Goal: Transaction & Acquisition: Subscribe to service/newsletter

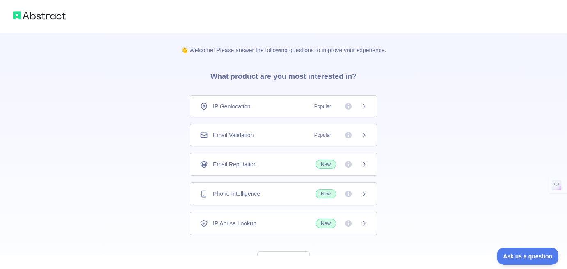
scroll to position [32, 0]
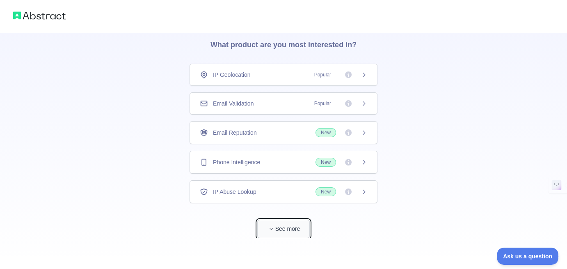
click at [289, 225] on button "See more" at bounding box center [283, 229] width 53 height 18
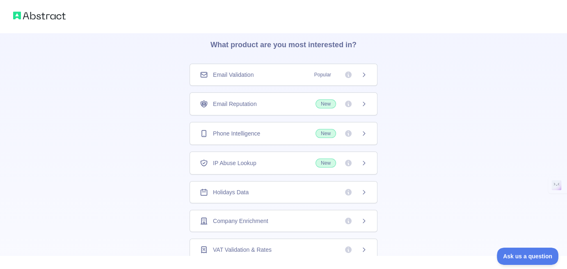
scroll to position [0, 0]
click at [266, 80] on div "IP Geolocation Popular" at bounding box center [284, 75] width 188 height 22
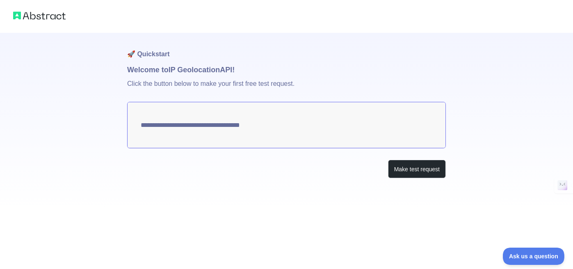
type textarea "**********"
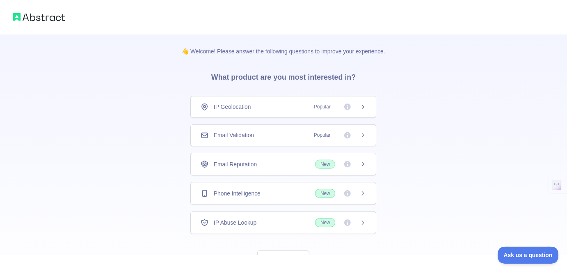
scroll to position [32, 0]
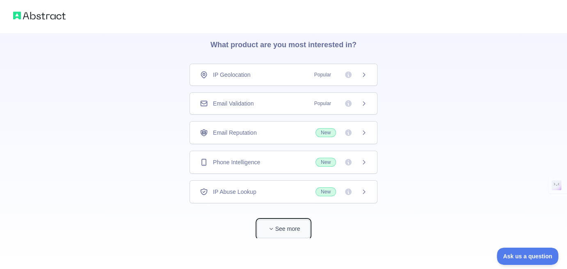
click at [275, 220] on button "See more" at bounding box center [283, 229] width 53 height 18
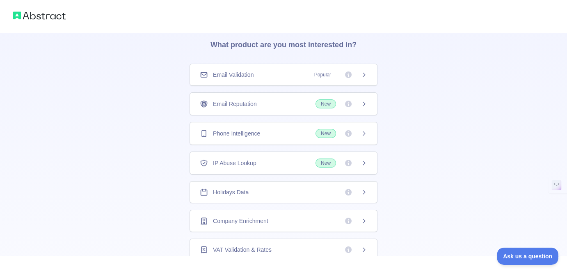
click at [260, 218] on span "Company Enrichment" at bounding box center [240, 221] width 55 height 8
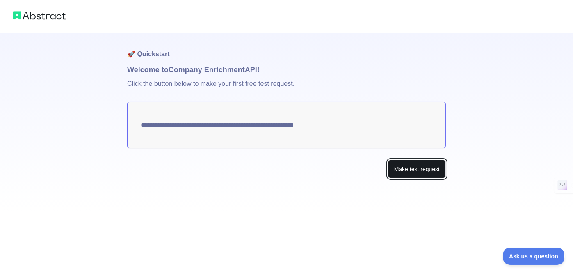
click at [419, 171] on button "Make test request" at bounding box center [417, 169] width 58 height 18
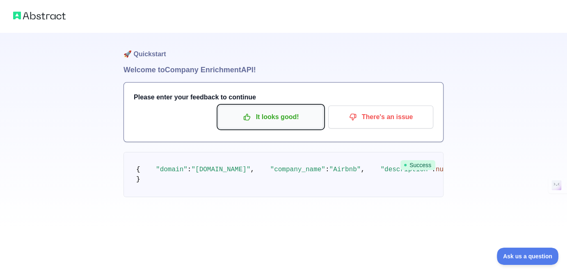
click at [283, 122] on p "It looks good!" at bounding box center [270, 117] width 93 height 14
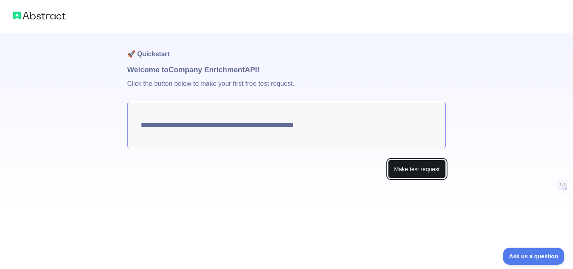
click at [445, 163] on button "Make test request" at bounding box center [417, 169] width 58 height 18
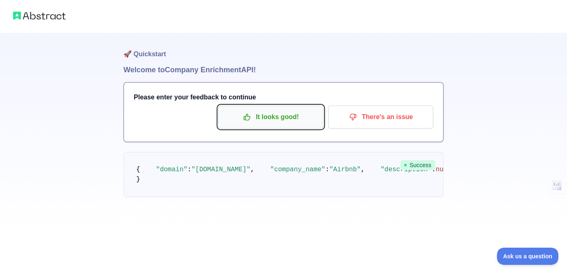
click at [286, 110] on p "It looks good!" at bounding box center [270, 117] width 93 height 14
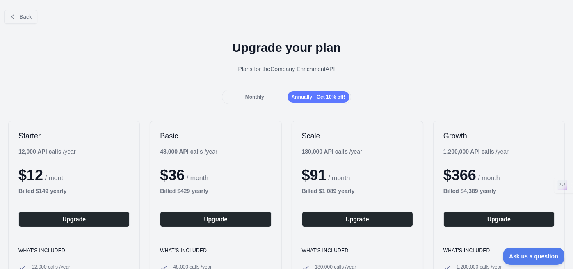
click at [266, 97] on div "Monthly" at bounding box center [255, 96] width 62 height 11
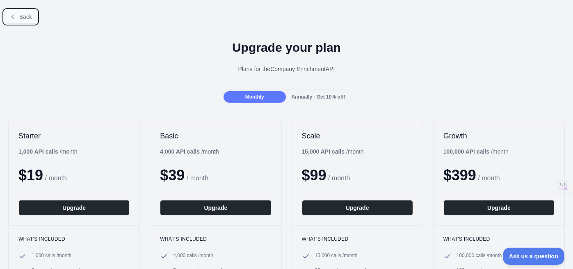
click at [25, 11] on button "Back" at bounding box center [20, 17] width 33 height 14
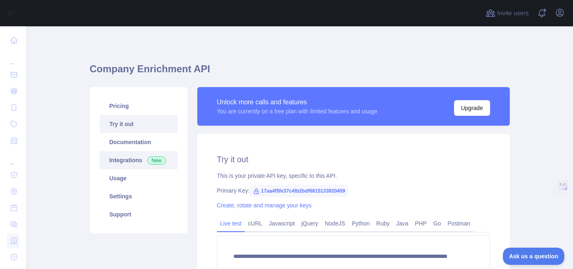
click at [136, 165] on link "Integrations New" at bounding box center [139, 160] width 78 height 18
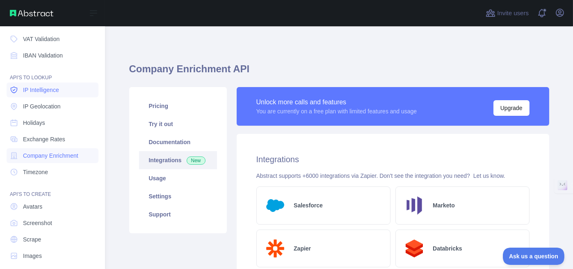
scroll to position [92, 0]
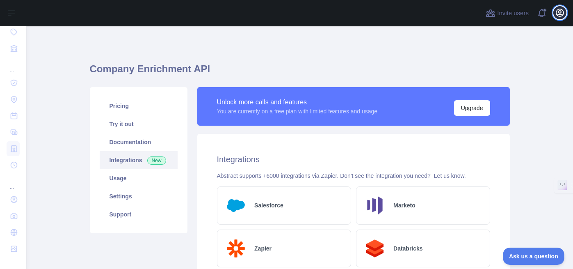
click at [562, 8] on icon "button" at bounding box center [560, 13] width 10 height 10
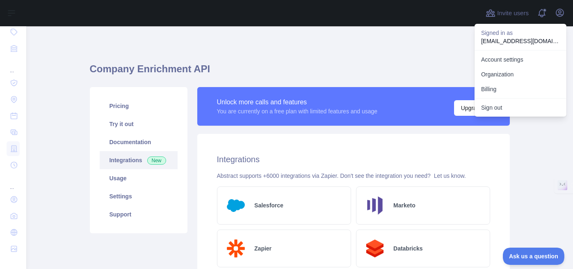
click at [399, 64] on h1 "Company Enrichment API" at bounding box center [300, 72] width 420 height 20
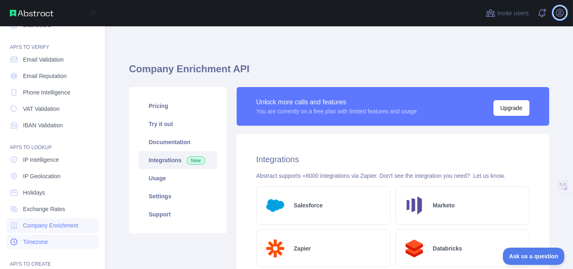
scroll to position [13, 0]
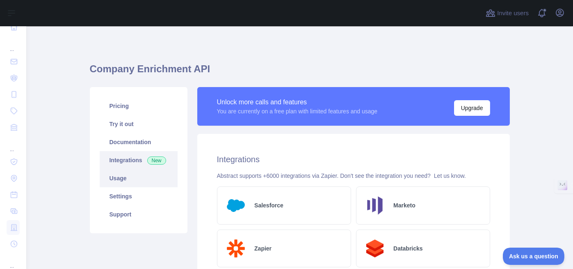
click at [137, 181] on link "Usage" at bounding box center [139, 178] width 78 height 18
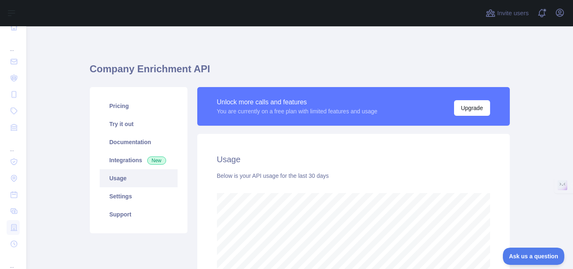
scroll to position [243, 540]
click at [127, 197] on link "Settings" at bounding box center [139, 196] width 78 height 18
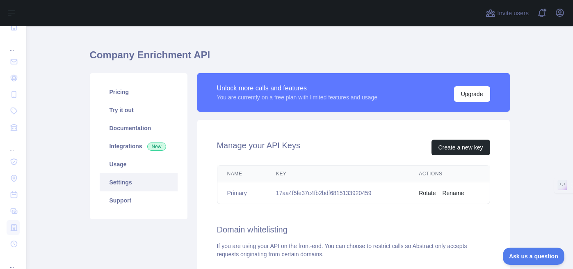
scroll to position [15, 0]
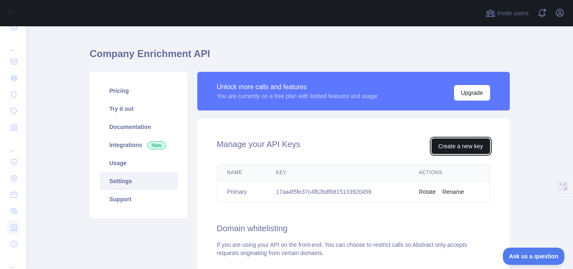
click at [460, 150] on button "Create a new key" at bounding box center [461, 146] width 59 height 16
